Goal: Task Accomplishment & Management: Manage account settings

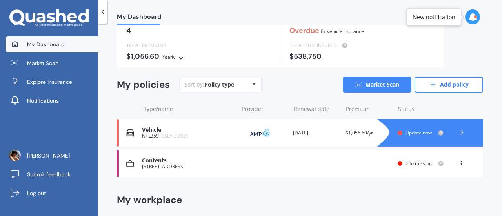
scroll to position [78, 0]
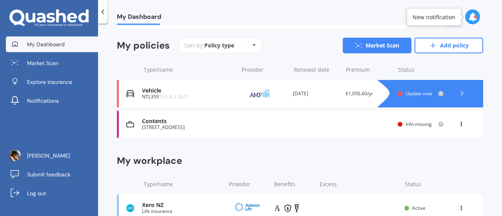
click at [458, 121] on icon at bounding box center [460, 122] width 5 height 5
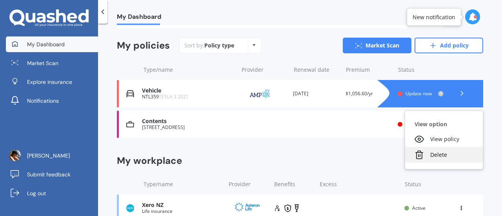
click at [445, 156] on div "Delete" at bounding box center [444, 155] width 78 height 16
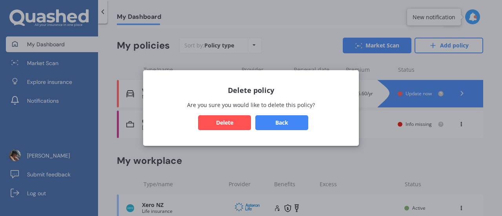
click at [226, 119] on button "Delete" at bounding box center [224, 122] width 53 height 15
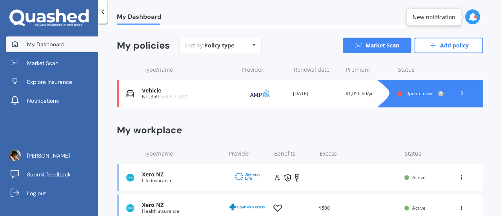
click at [458, 91] on icon at bounding box center [462, 93] width 8 height 8
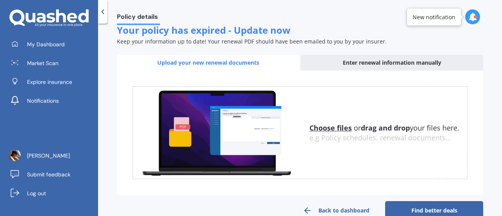
scroll to position [134, 0]
